Goal: Obtain resource: Obtain resource

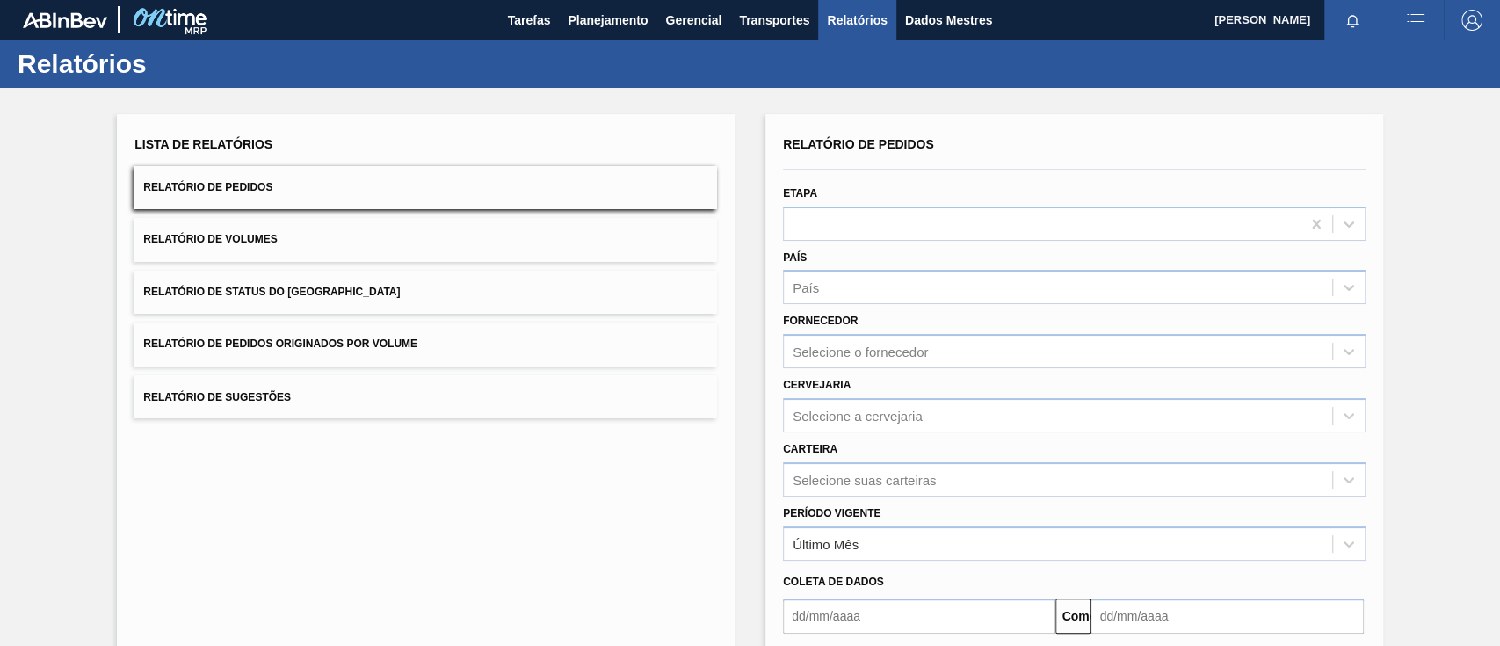
click at [394, 338] on font "Relatório de Pedidos Originados por Volume" at bounding box center [280, 344] width 274 height 12
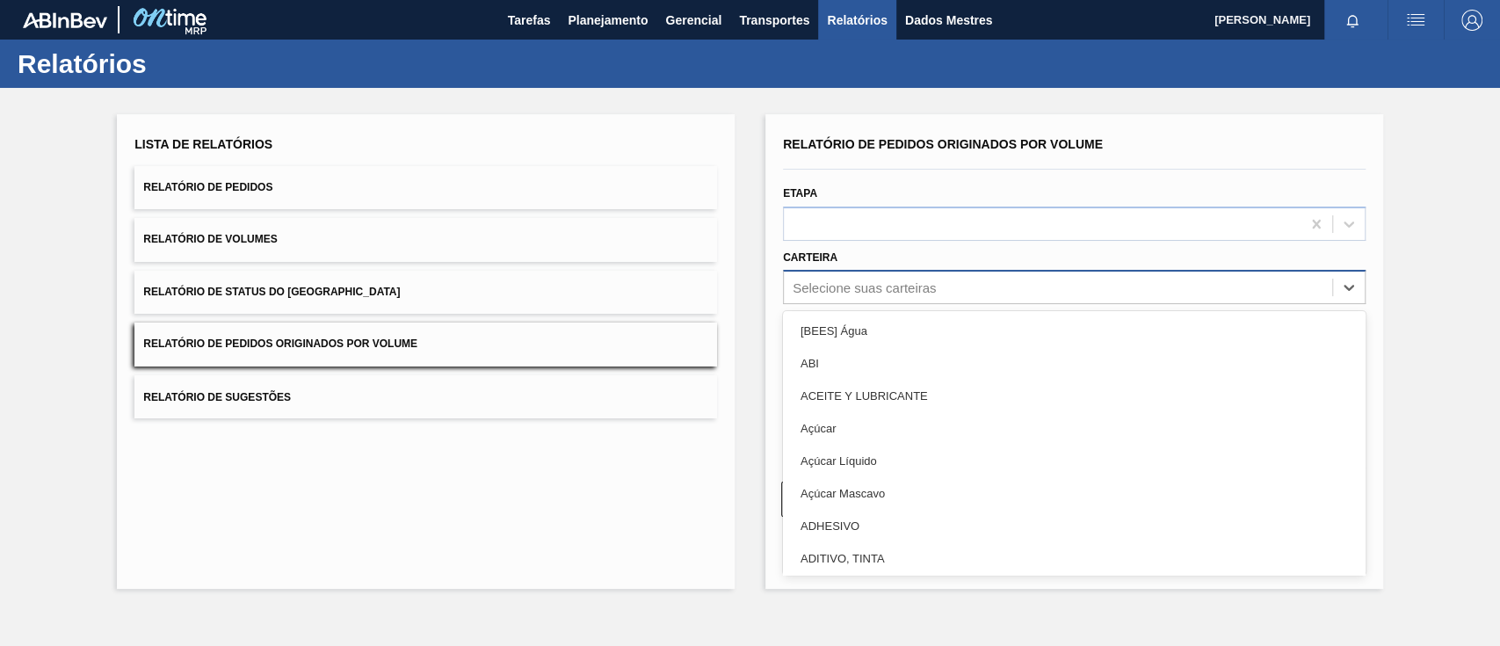
click at [896, 287] on font "Selecione suas carteiras" at bounding box center [864, 287] width 143 height 15
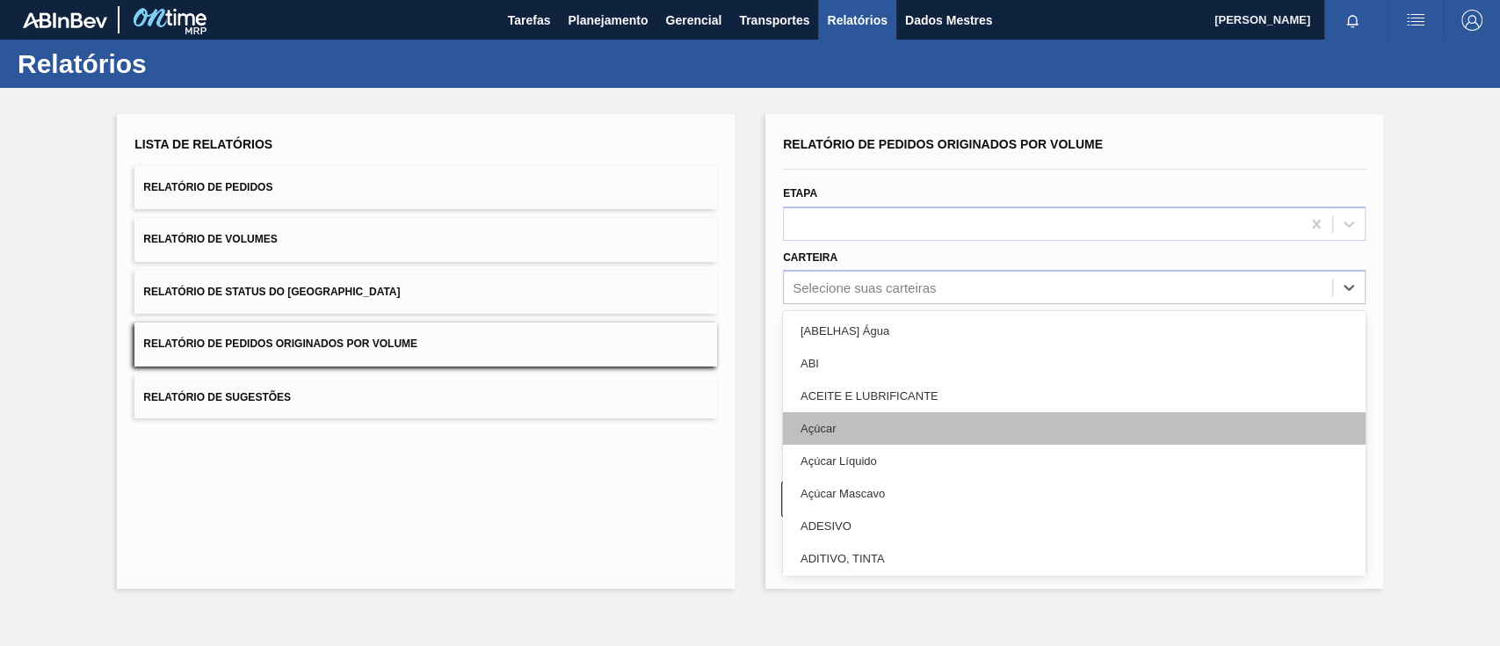
click at [839, 427] on div "Açúcar" at bounding box center [1074, 428] width 583 height 33
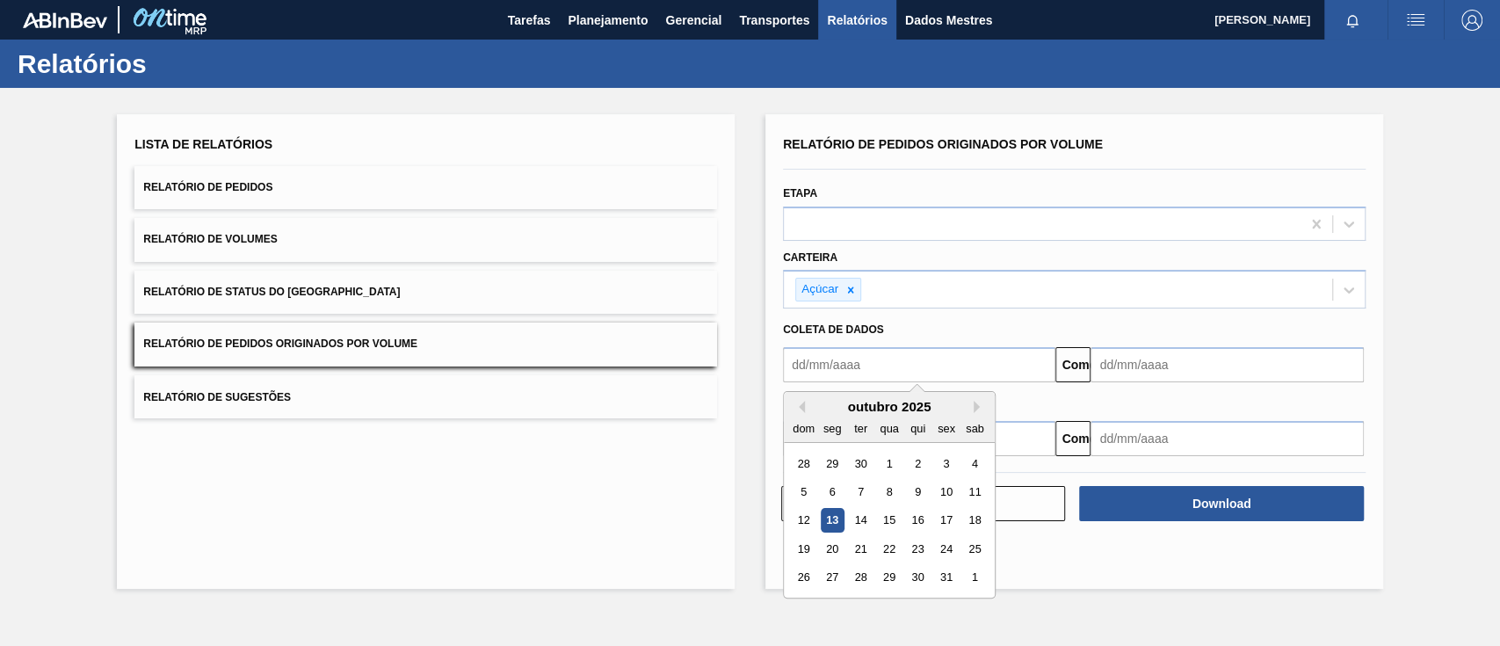
click at [837, 371] on input "text" at bounding box center [919, 364] width 272 height 35
click at [900, 468] on div "1" at bounding box center [889, 464] width 24 height 24
type input "[DATE]"
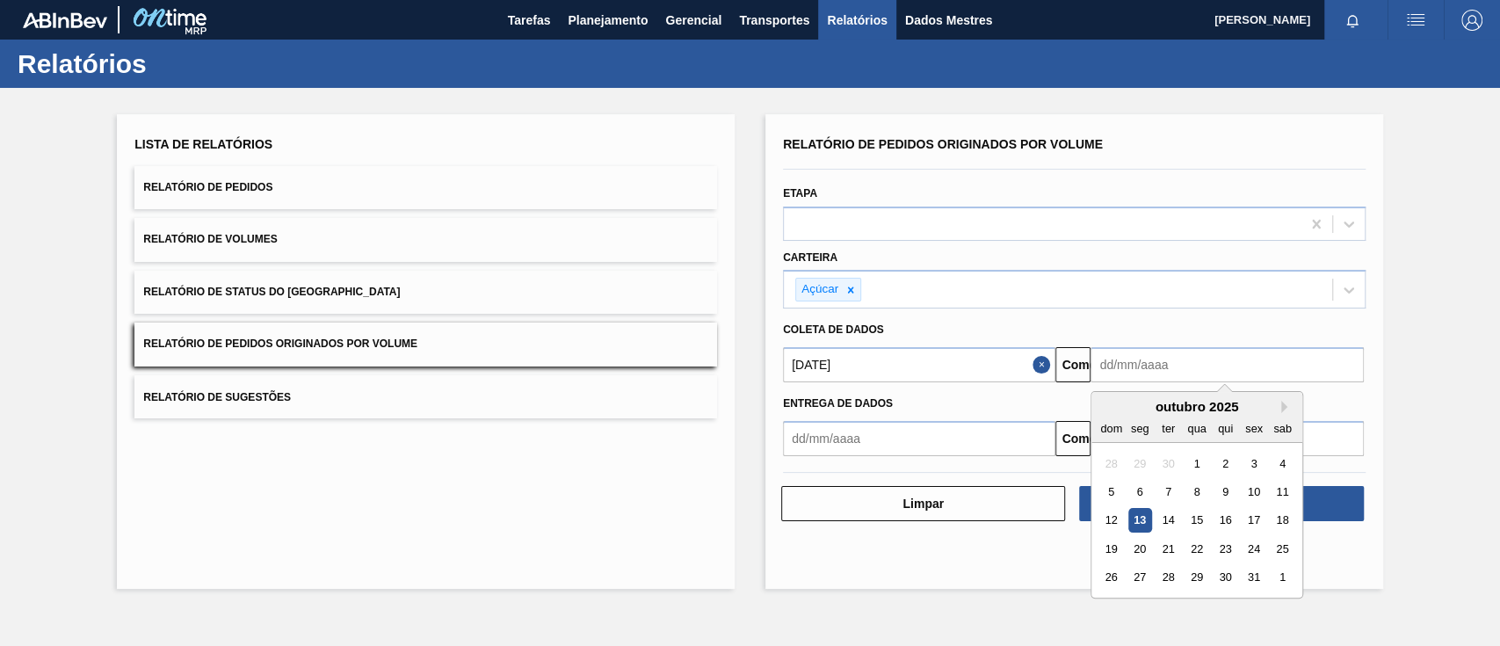
click at [1156, 368] on input "text" at bounding box center [1227, 364] width 272 height 35
click at [1286, 520] on font "18" at bounding box center [1283, 520] width 12 height 13
type input "[DATE]"
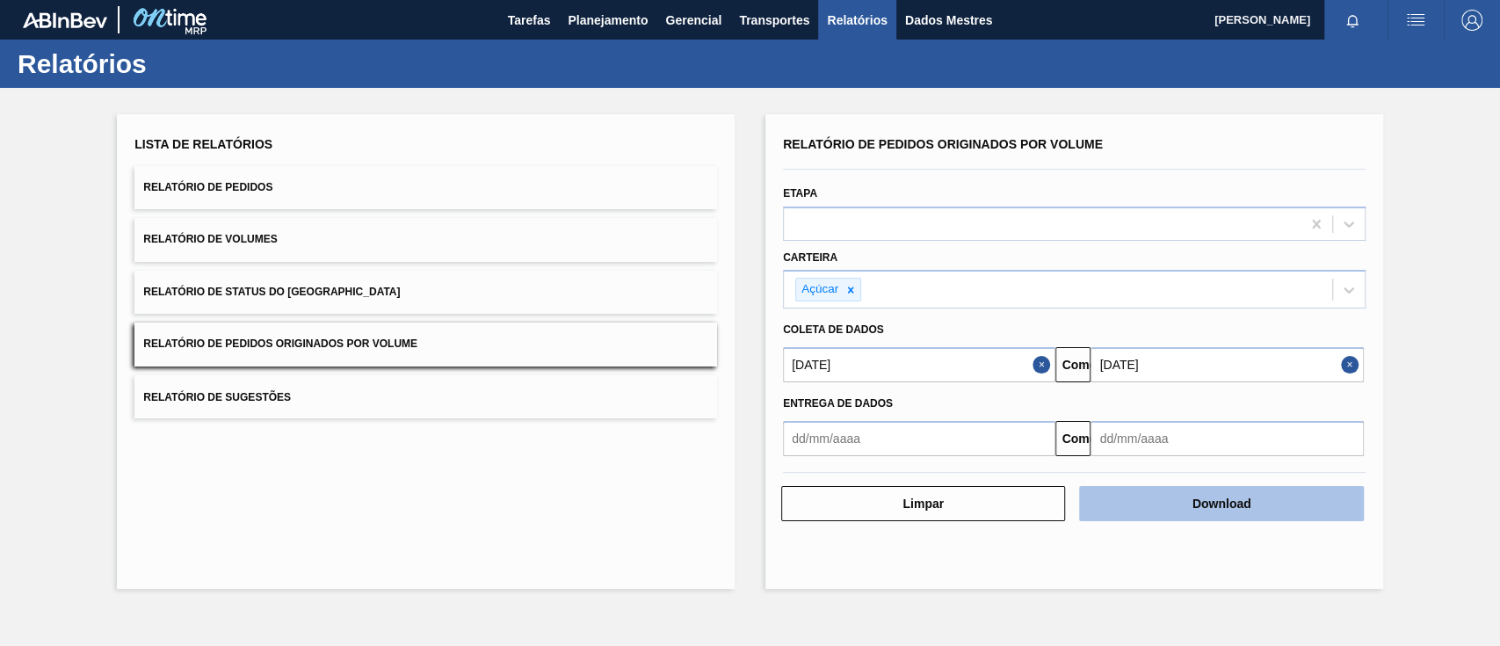
click at [1242, 500] on font "Download" at bounding box center [1222, 504] width 59 height 14
